Goal: Task Accomplishment & Management: Manage account settings

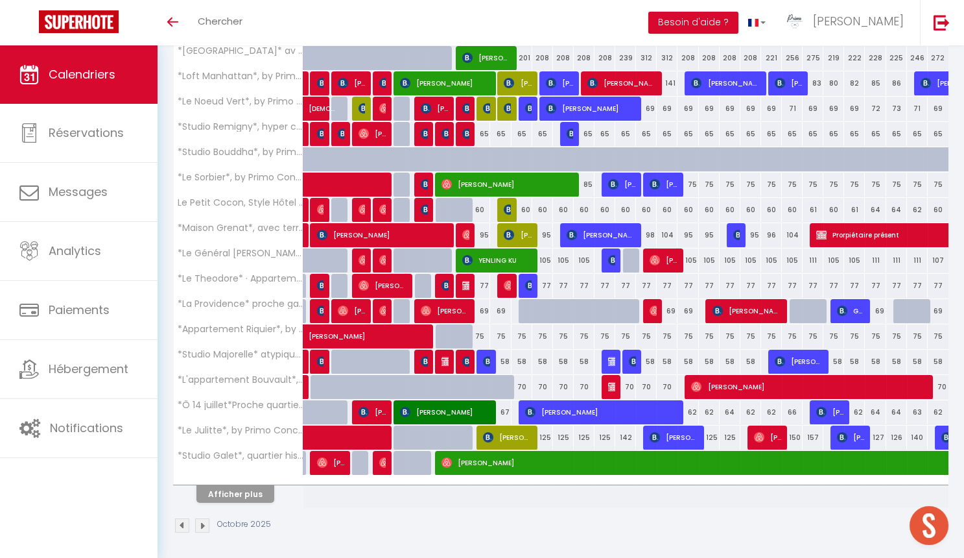
scroll to position [300, 0]
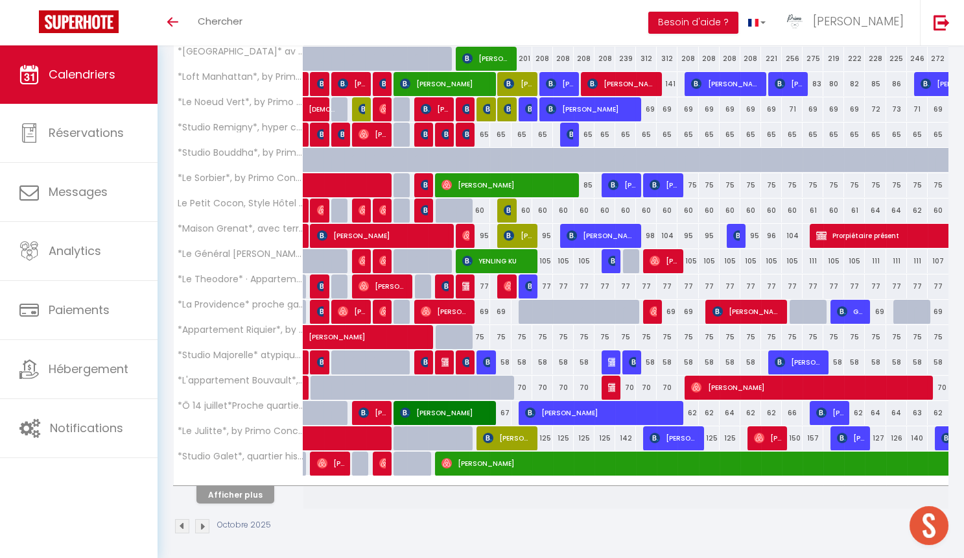
click at [237, 495] on button "Afficher plus" at bounding box center [235, 495] width 78 height 18
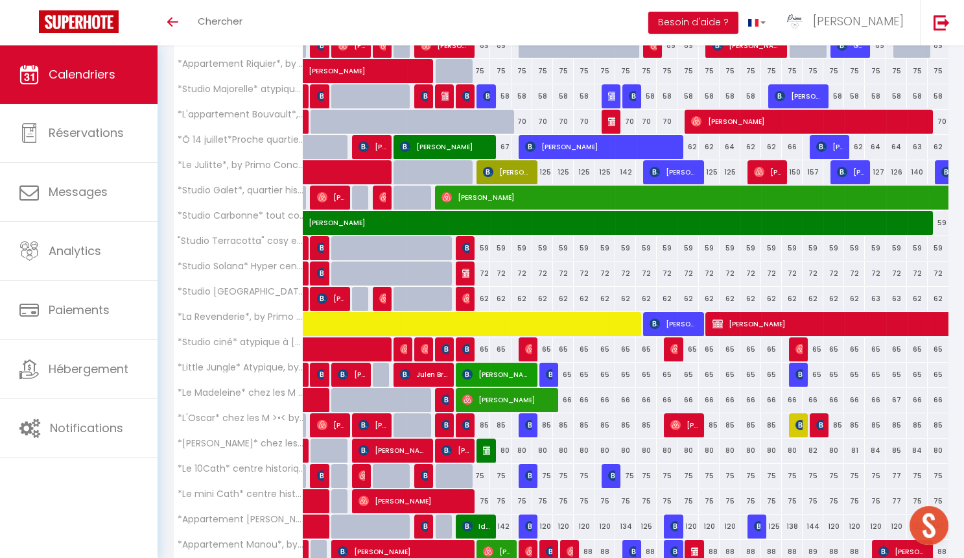
scroll to position [613, 0]
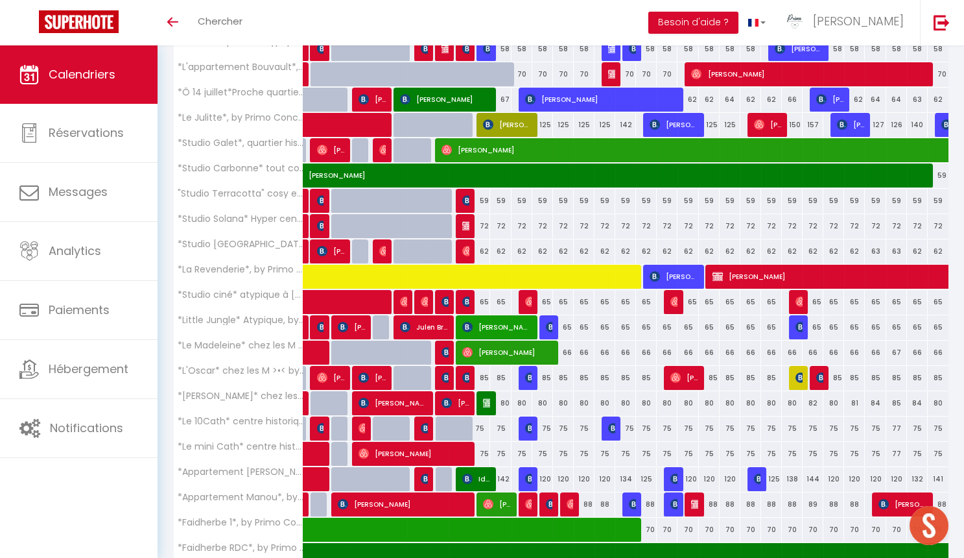
click at [630, 499] on img at bounding box center [634, 504] width 10 height 10
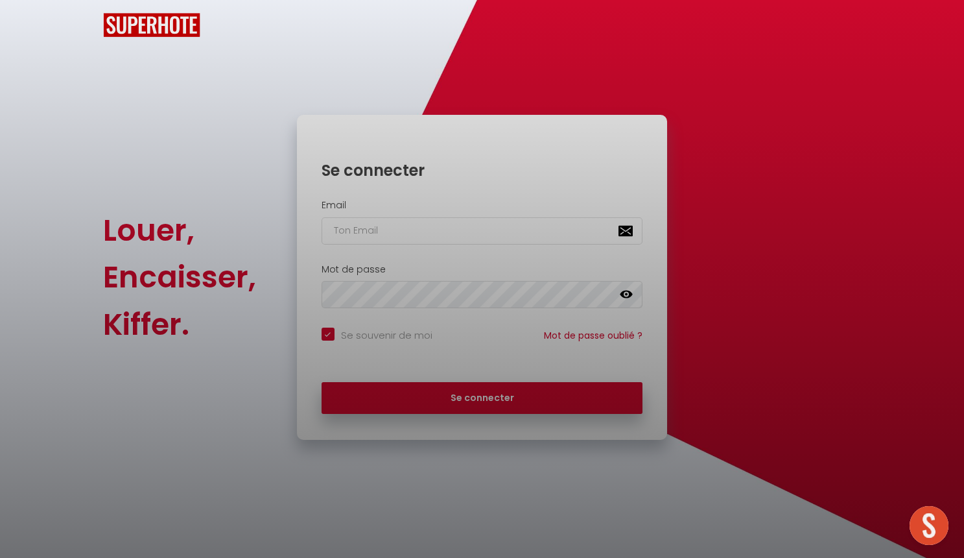
checkbox input "true"
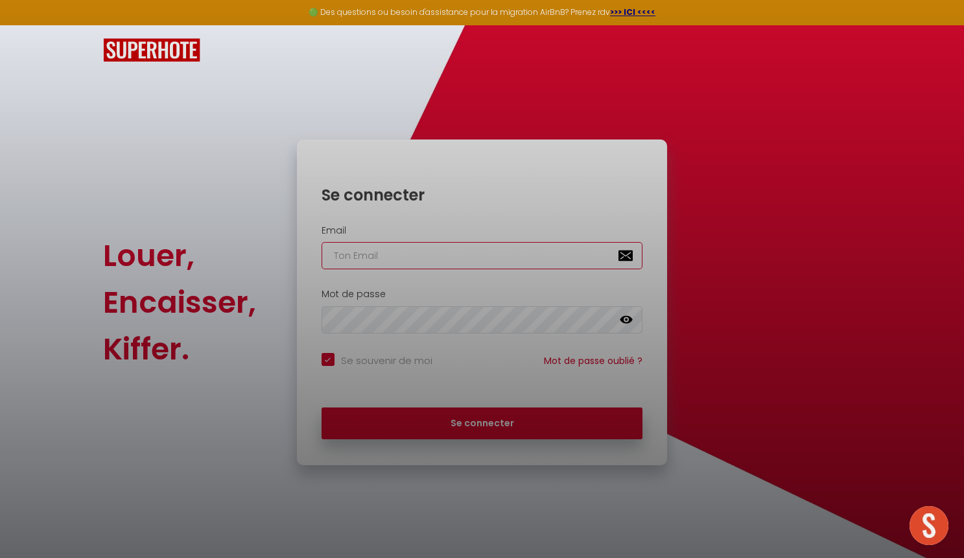
type input "[EMAIL_ADDRESS][DOMAIN_NAME]"
click at [482, 421] on button "Se connecter" at bounding box center [483, 423] width 322 height 32
checkbox input "true"
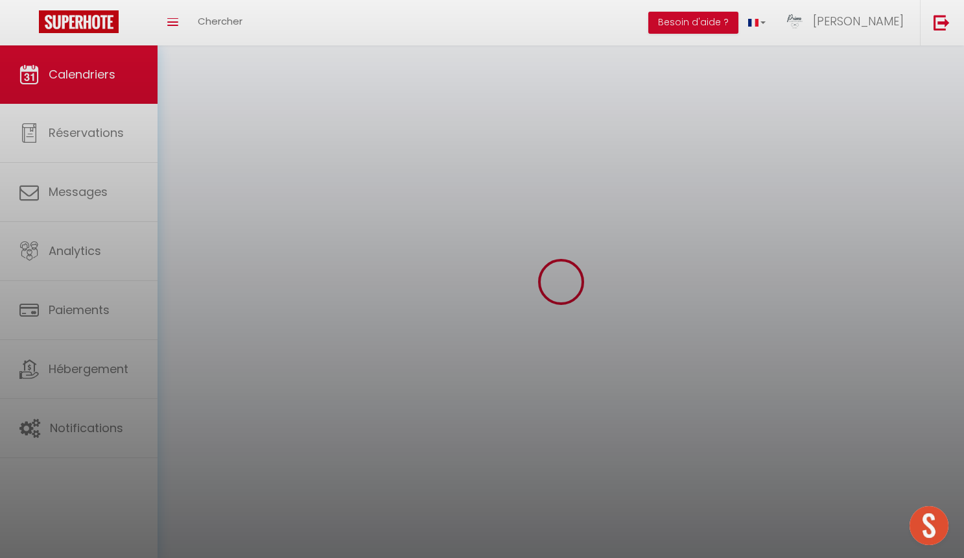
select select
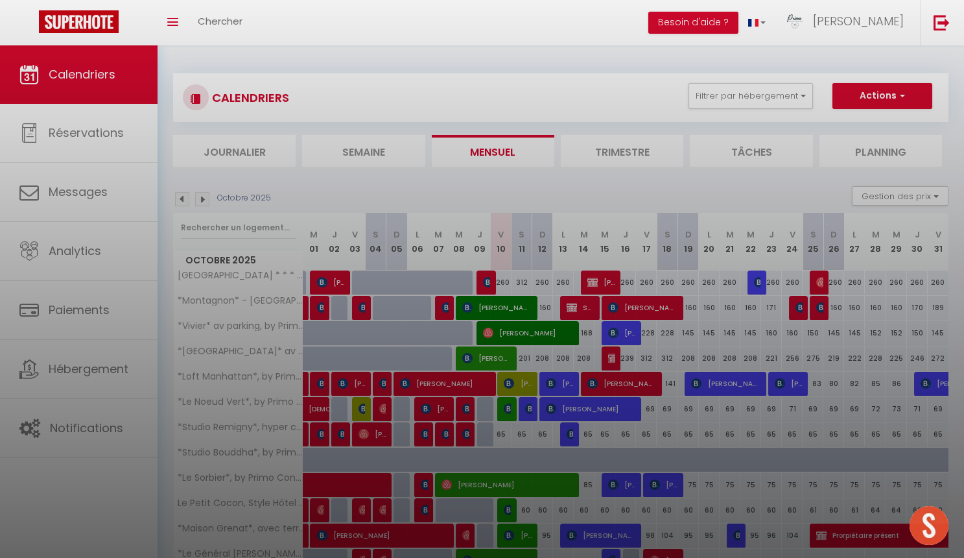
select select
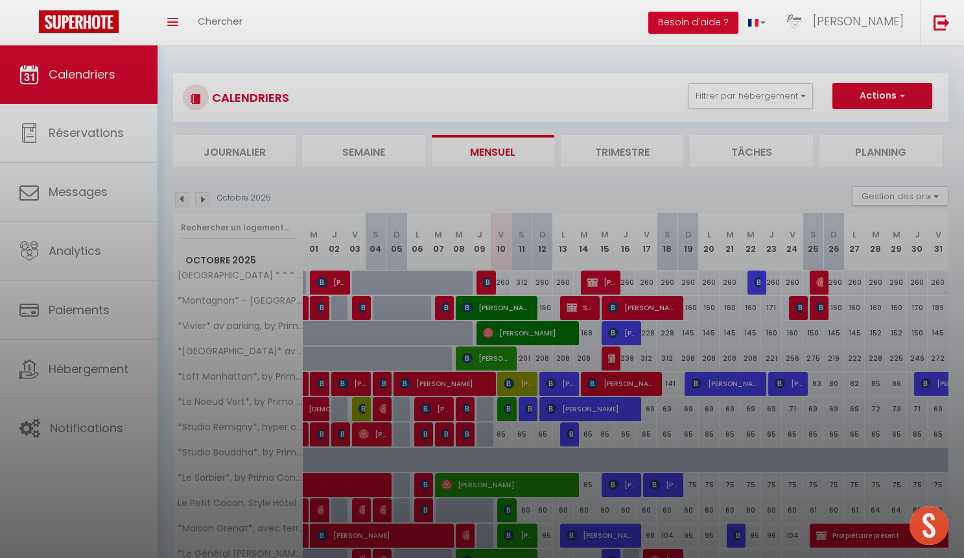
select select
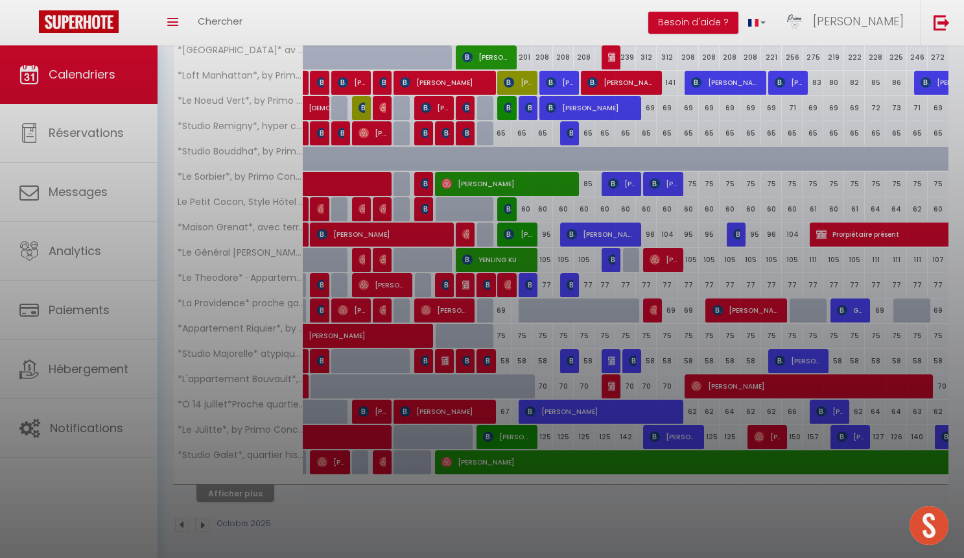
scroll to position [300, 0]
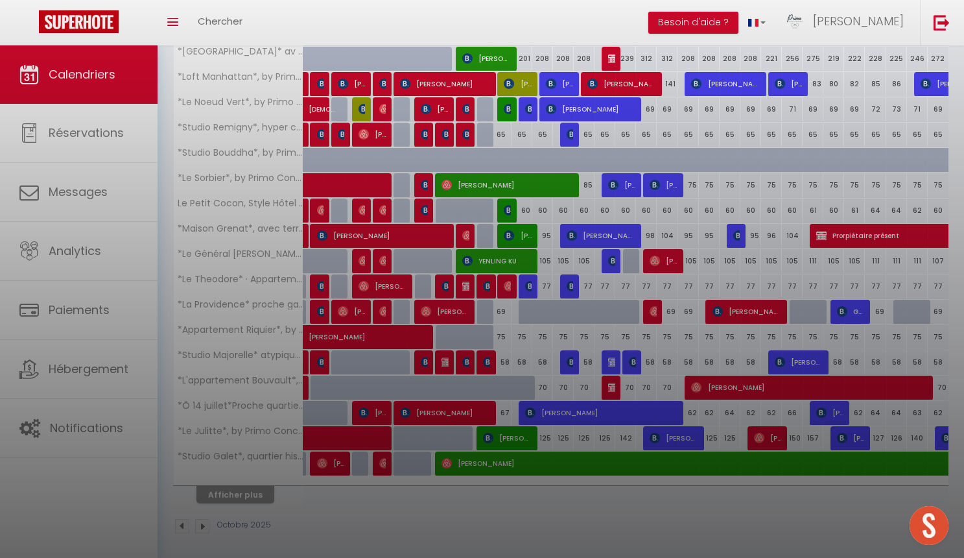
click at [244, 487] on div at bounding box center [482, 279] width 964 height 558
select select
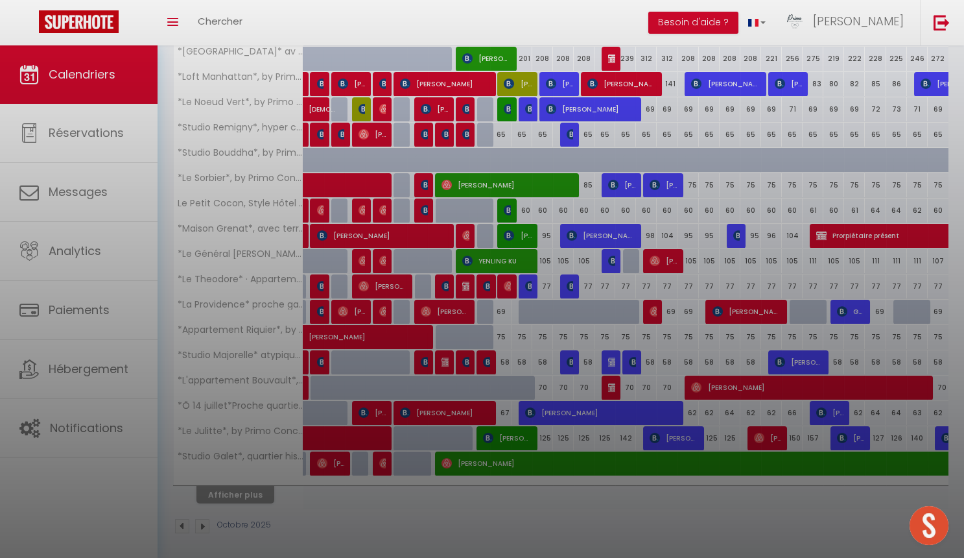
select select
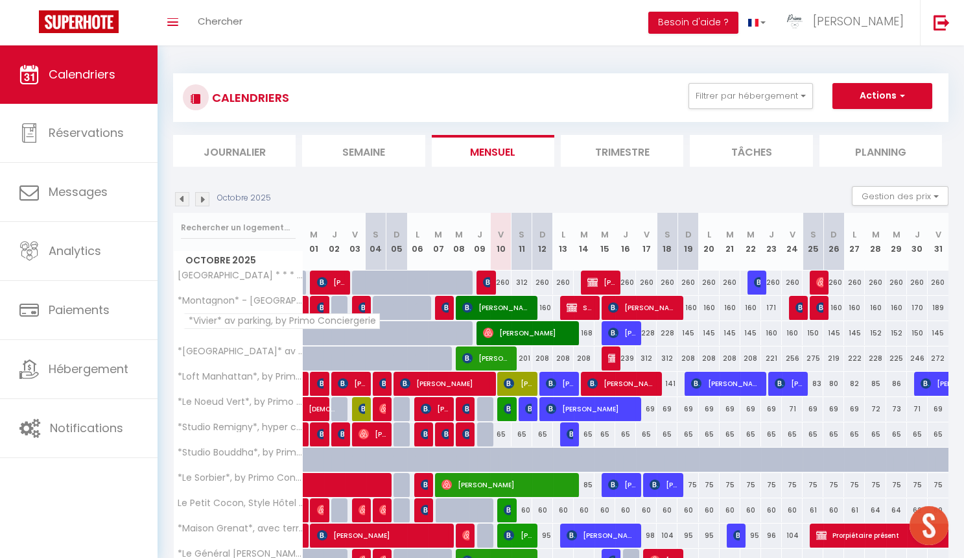
scroll to position [0, 0]
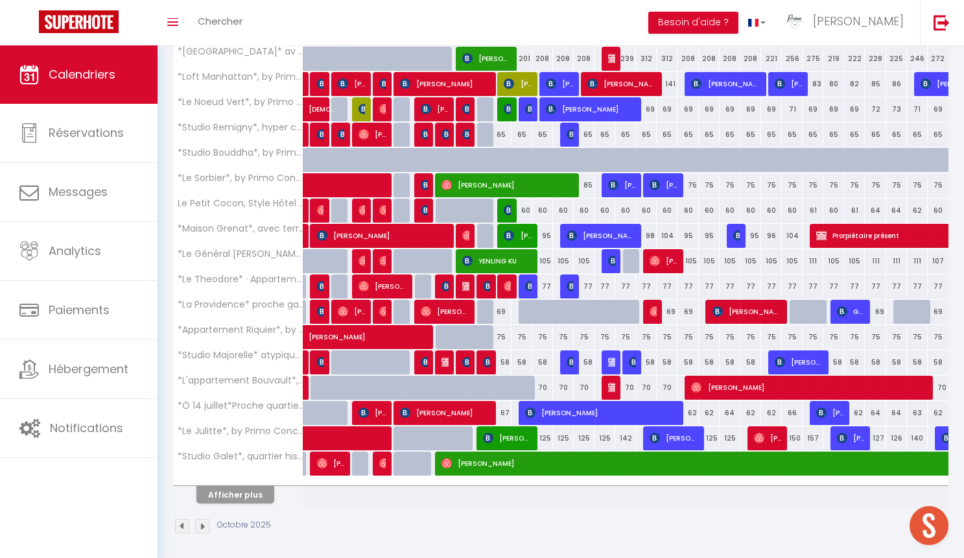
click at [249, 490] on button "Afficher plus" at bounding box center [235, 495] width 78 height 18
select select
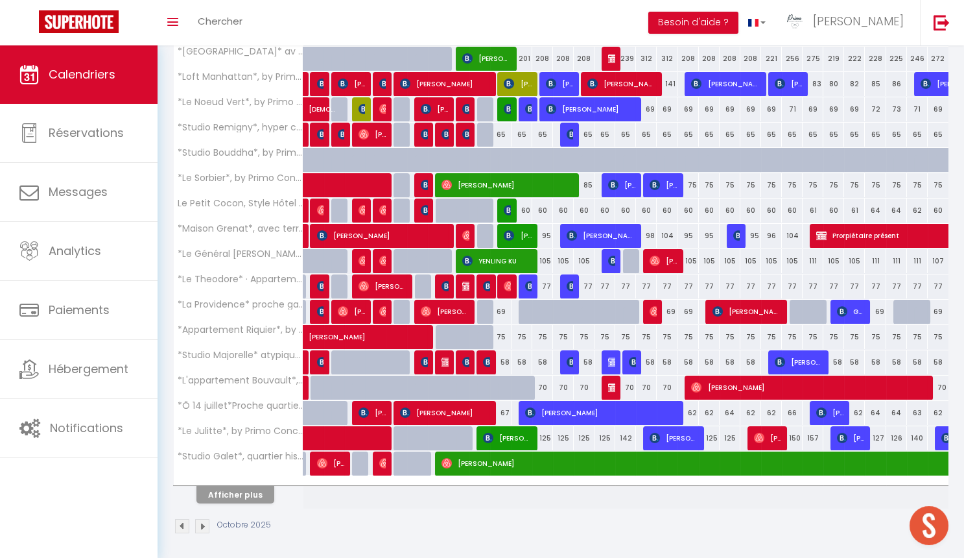
select select
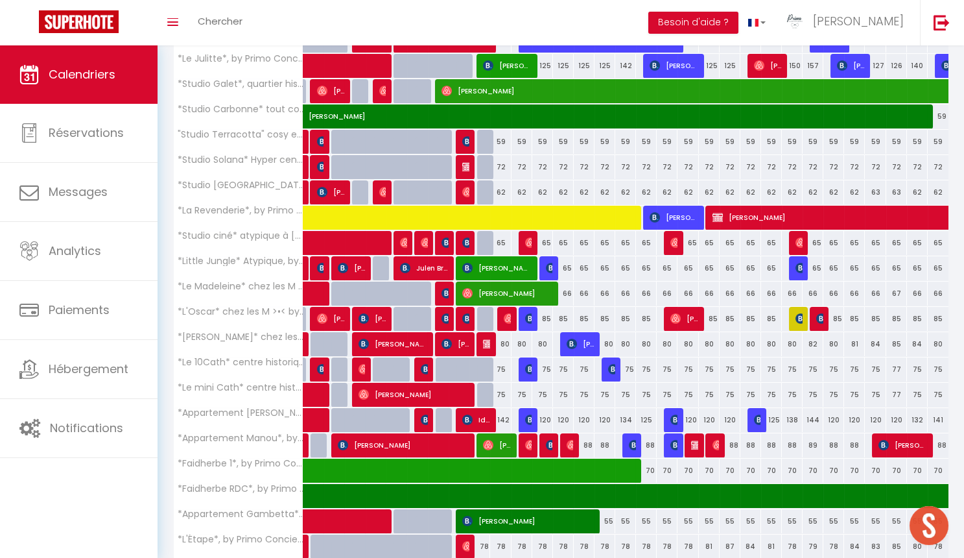
scroll to position [698, 0]
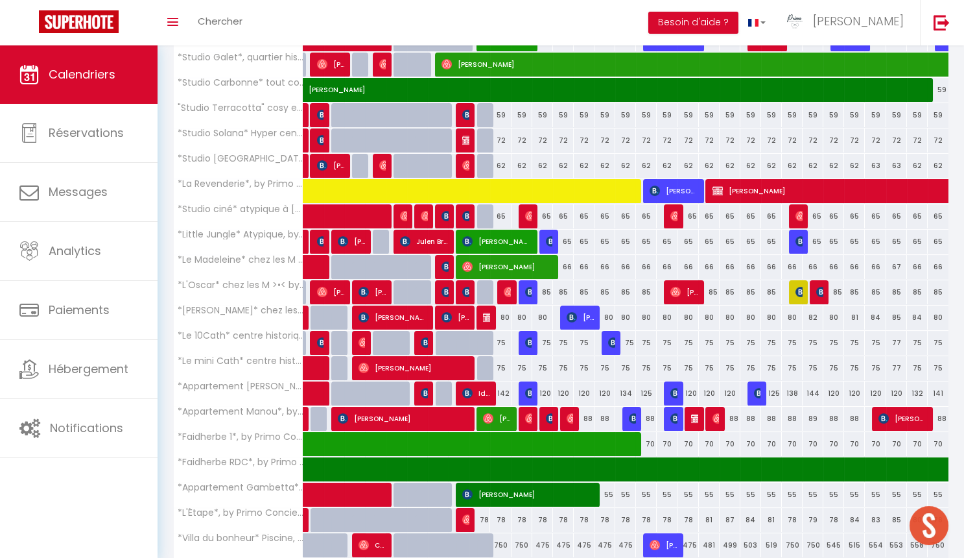
click at [631, 413] on img at bounding box center [634, 418] width 10 height 10
select select "OK"
select select "KO"
select select "0"
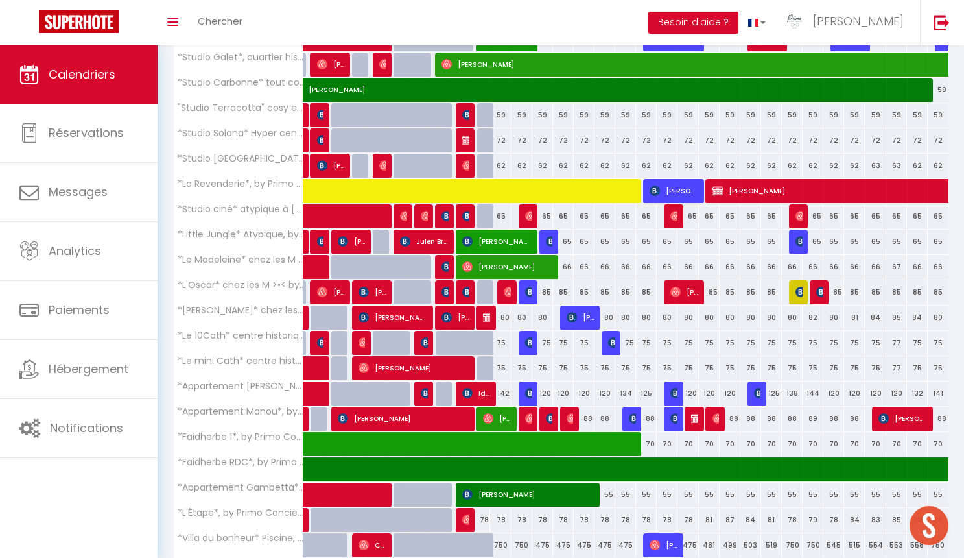
select select "1"
select select
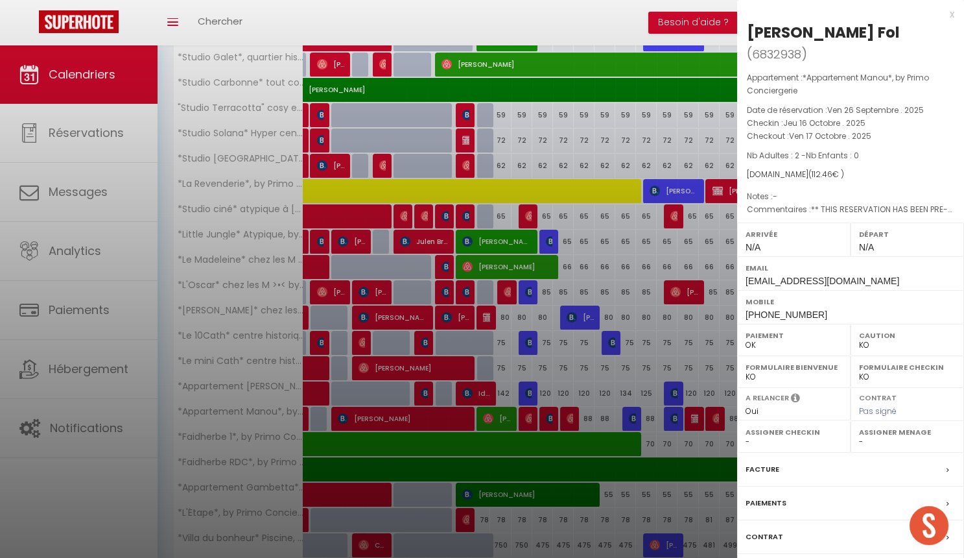
select select "40039"
click at [594, 403] on div at bounding box center [482, 279] width 964 height 558
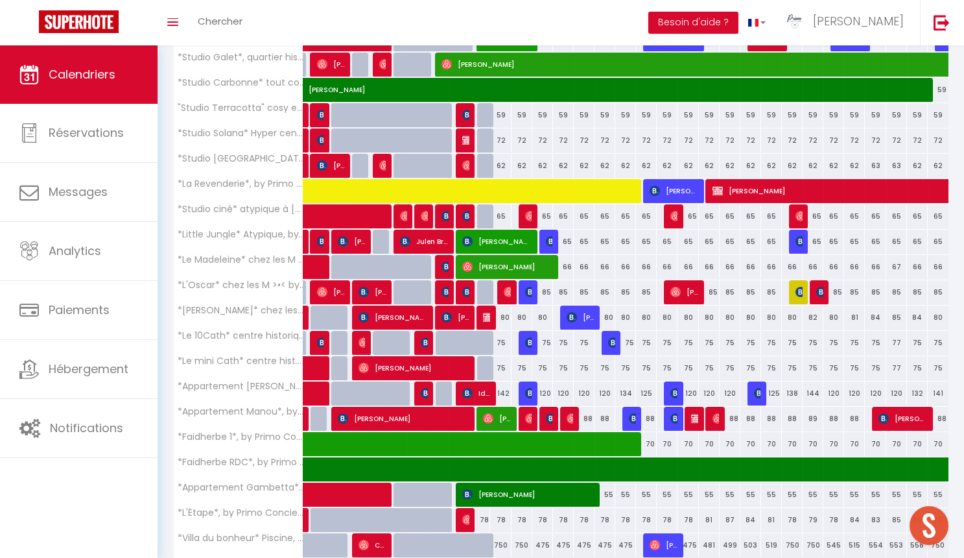
click at [630, 413] on img at bounding box center [634, 418] width 10 height 10
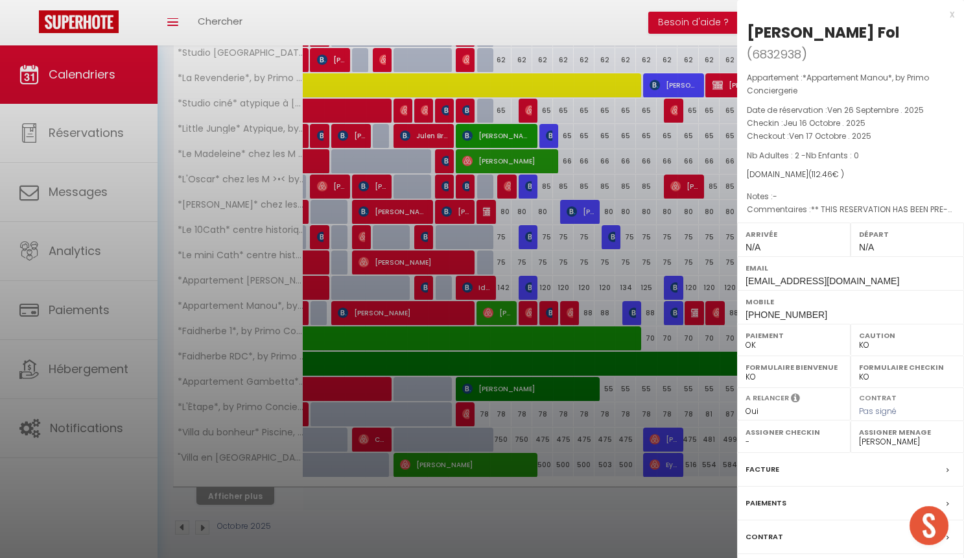
scroll to position [804, 0]
click at [617, 28] on div at bounding box center [482, 279] width 964 height 558
